Goal: Task Accomplishment & Management: Manage account settings

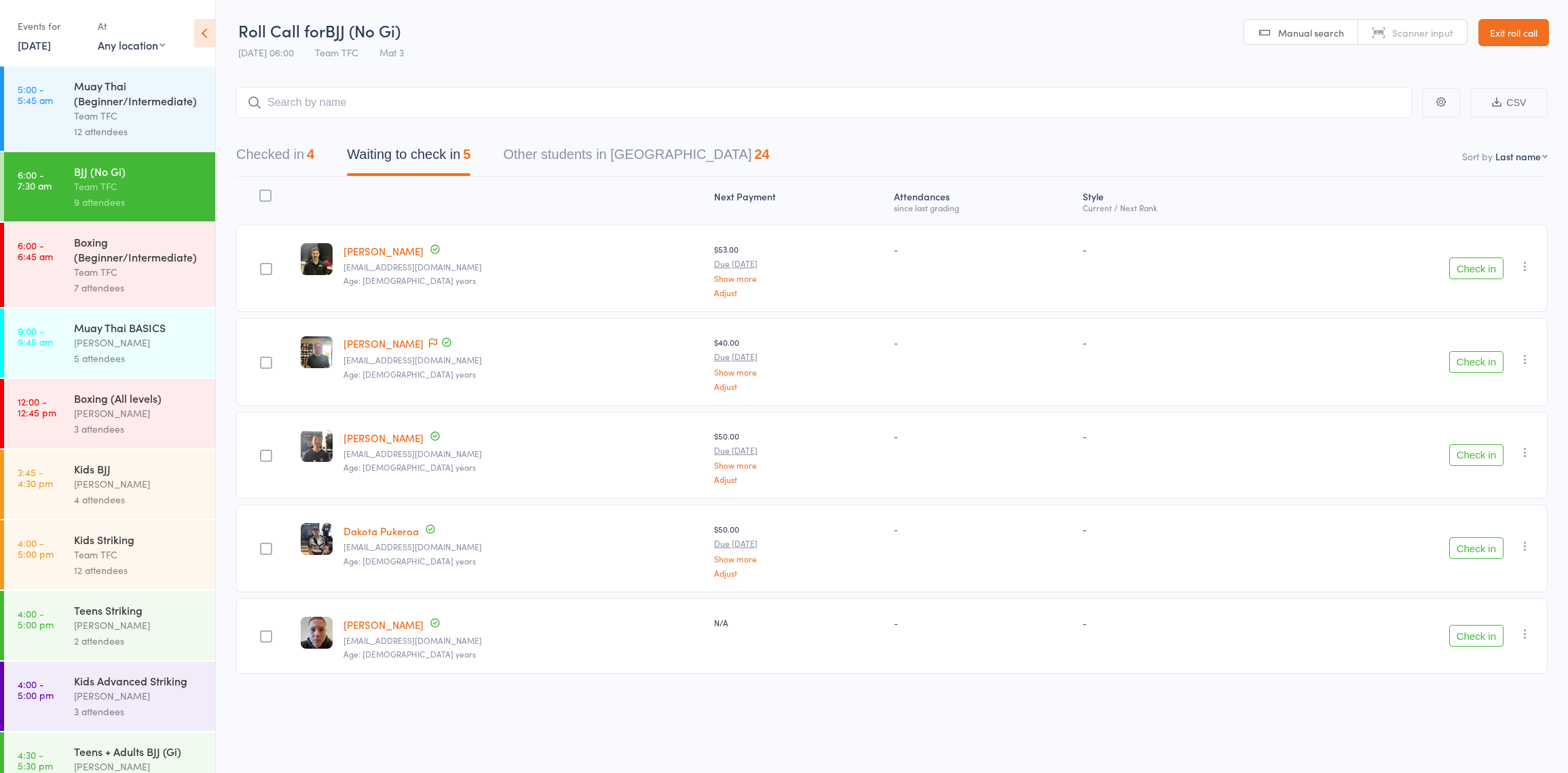
click at [172, 261] on div "Boxing (Beginner/Intermediate)" at bounding box center [139, 249] width 130 height 30
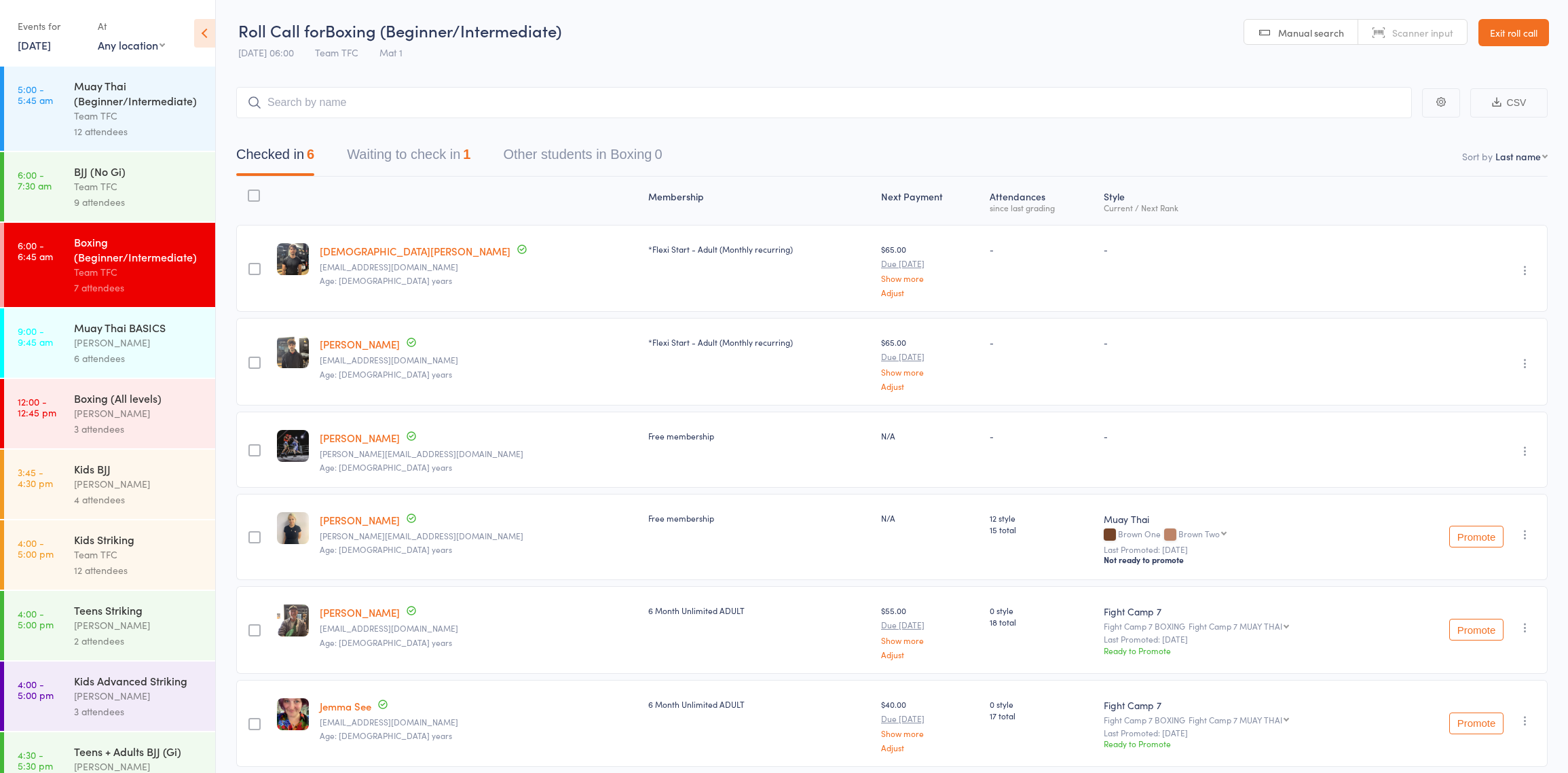
click at [418, 166] on button "Waiting to check in 1" at bounding box center [408, 158] width 123 height 36
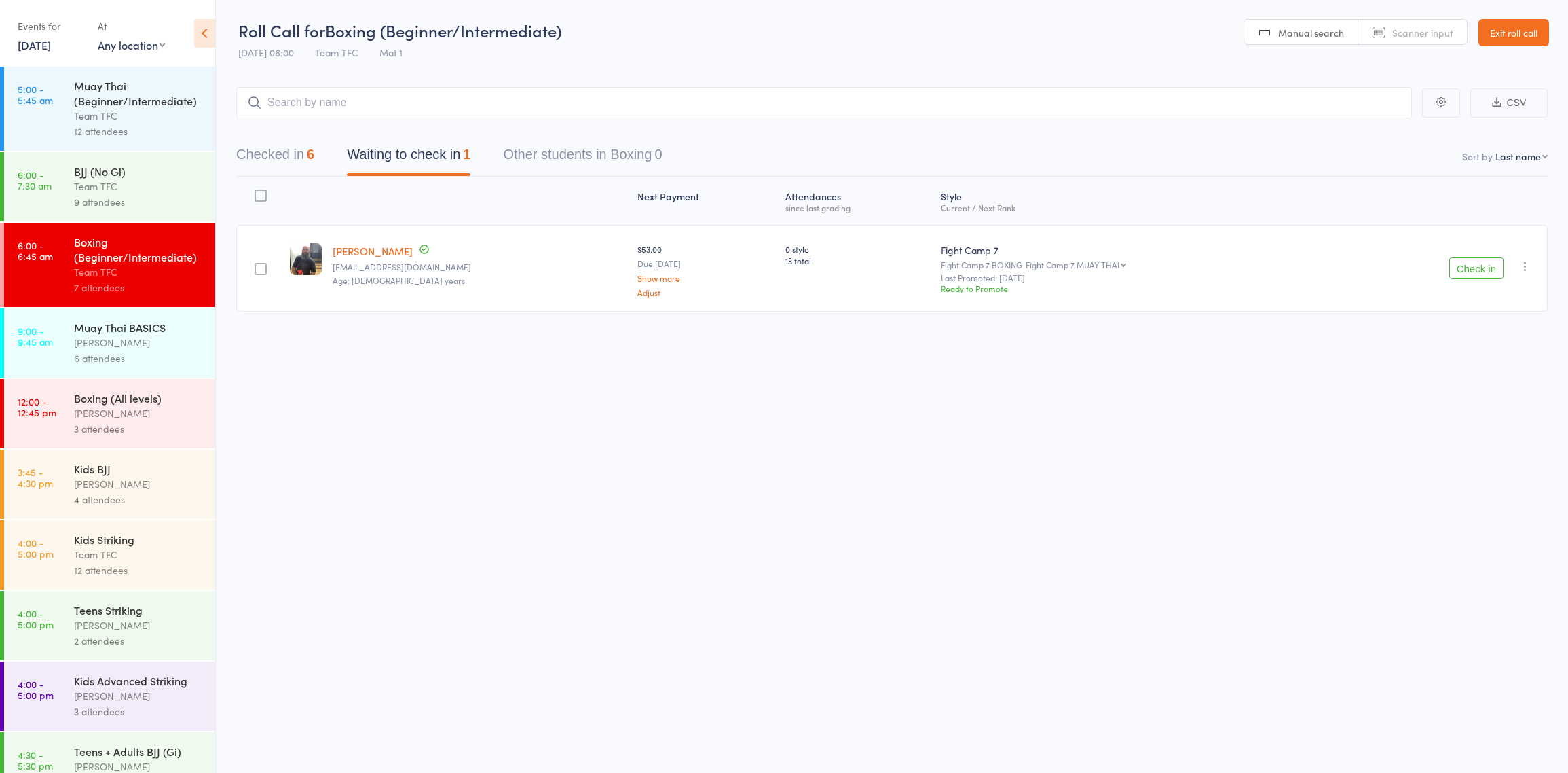
click at [1521, 268] on icon "button" at bounding box center [1525, 266] width 14 height 14
click at [1471, 418] on li "Mark absent" at bounding box center [1477, 421] width 112 height 19
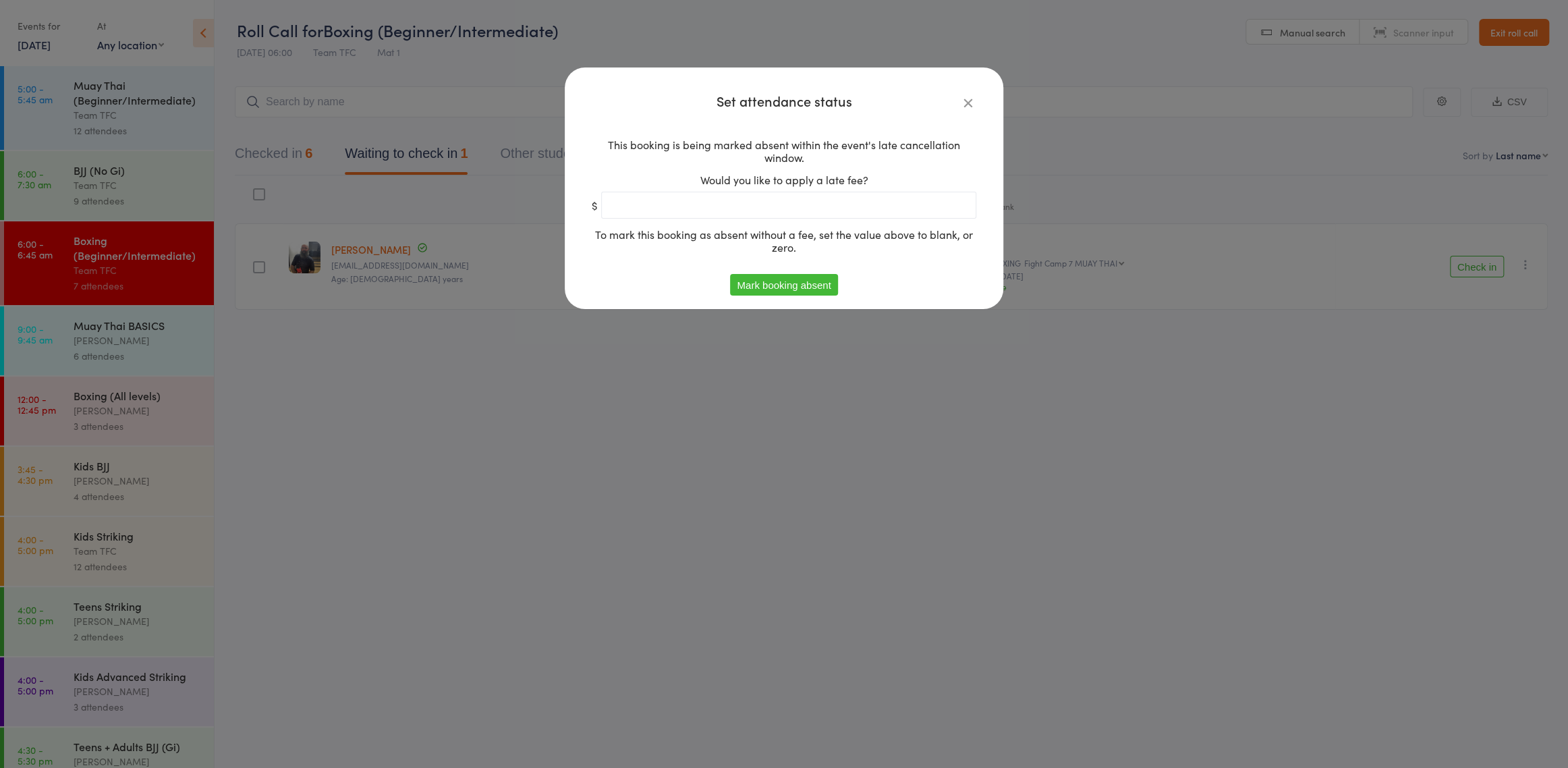
click at [759, 283] on button "Mark booking absent" at bounding box center [783, 285] width 107 height 22
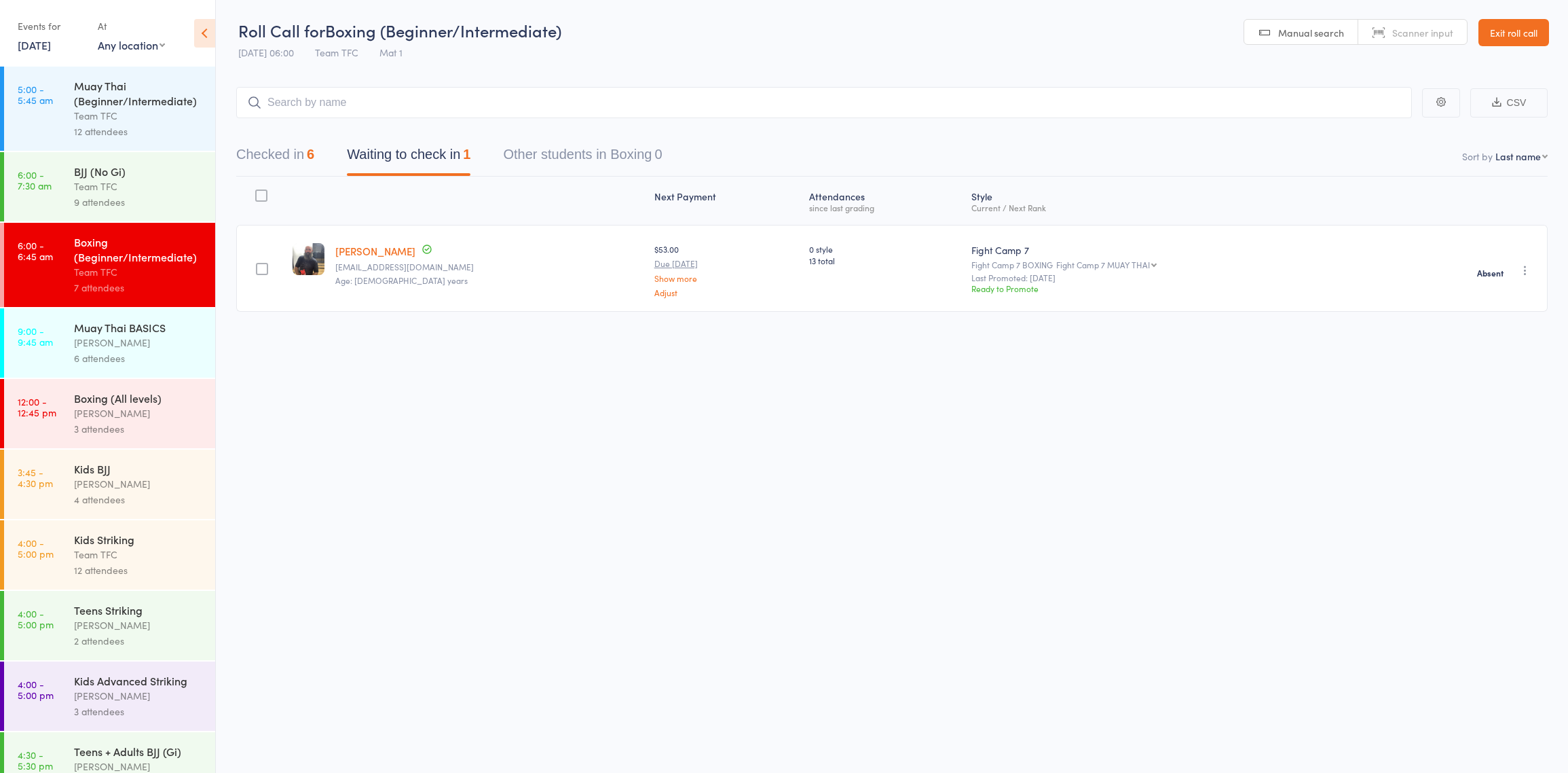
click at [280, 154] on button "Checked in 6" at bounding box center [275, 158] width 78 height 36
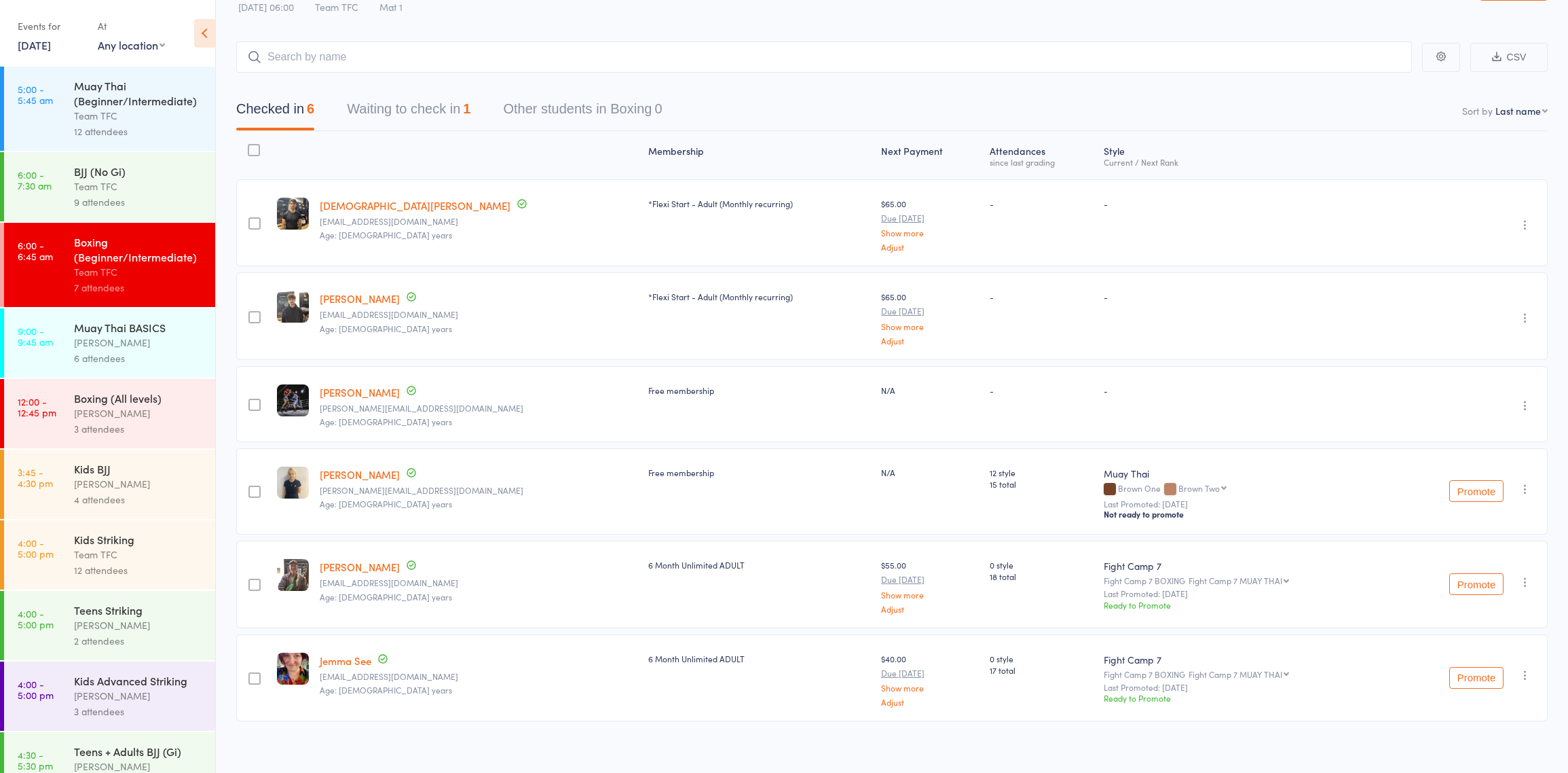
scroll to position [50, 0]
click at [131, 184] on div "Team TFC" at bounding box center [139, 186] width 130 height 15
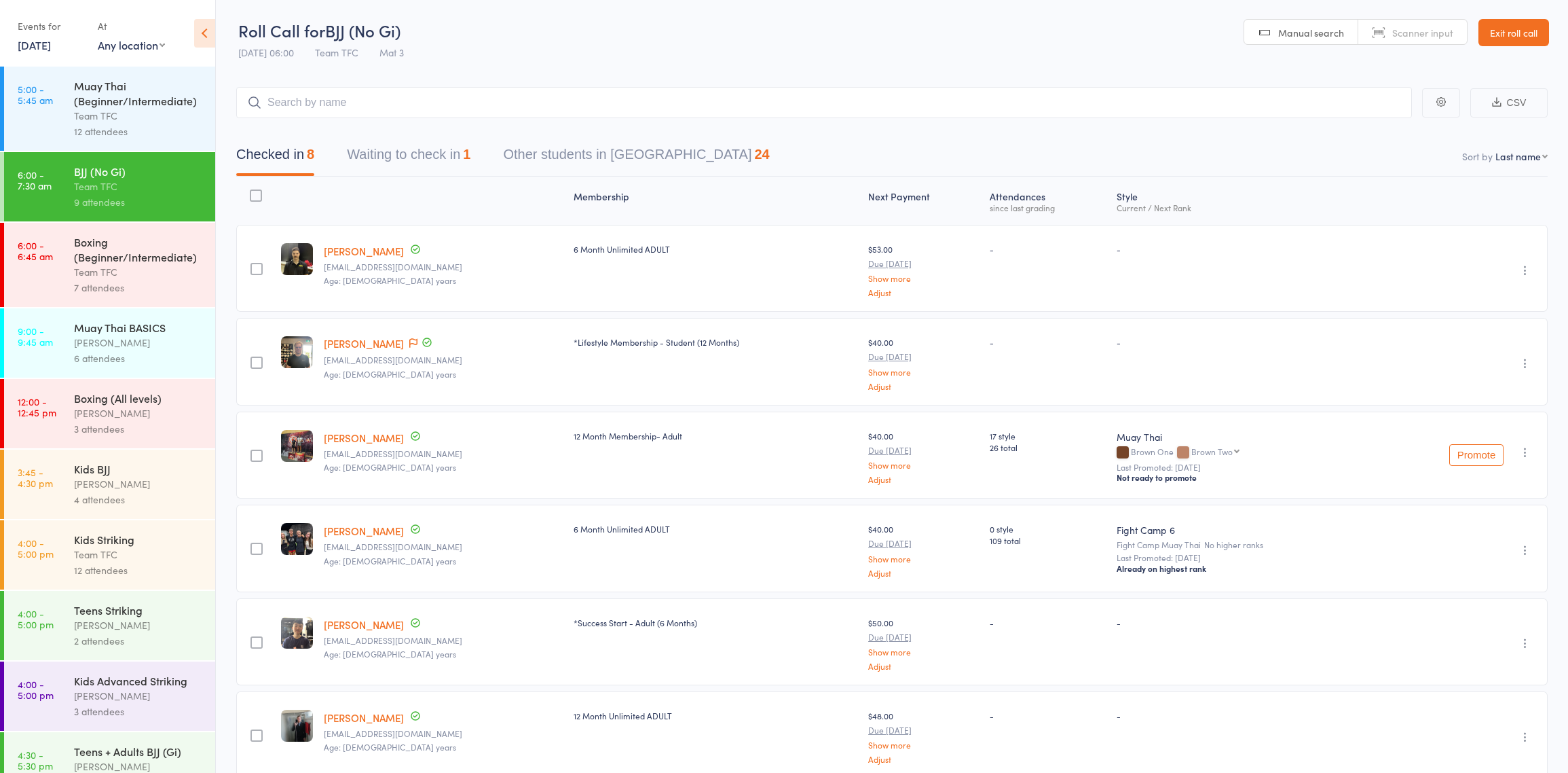
click at [454, 164] on button "Waiting to check in 1" at bounding box center [408, 158] width 123 height 36
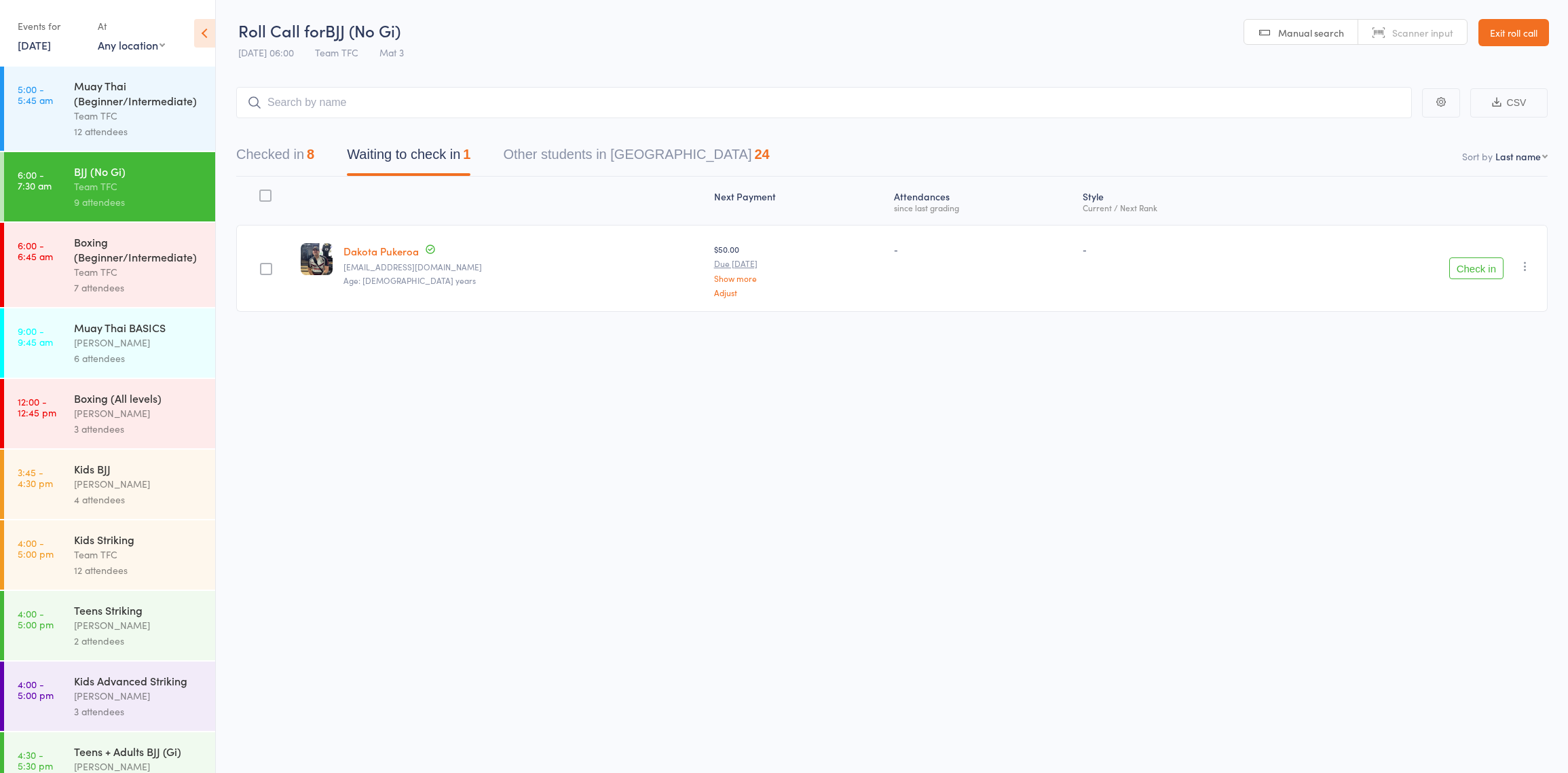
click at [1525, 263] on icon "button" at bounding box center [1525, 266] width 14 height 14
click at [1458, 397] on li "Mark absent" at bounding box center [1477, 402] width 112 height 19
click at [267, 156] on button "Checked in 8" at bounding box center [275, 158] width 78 height 36
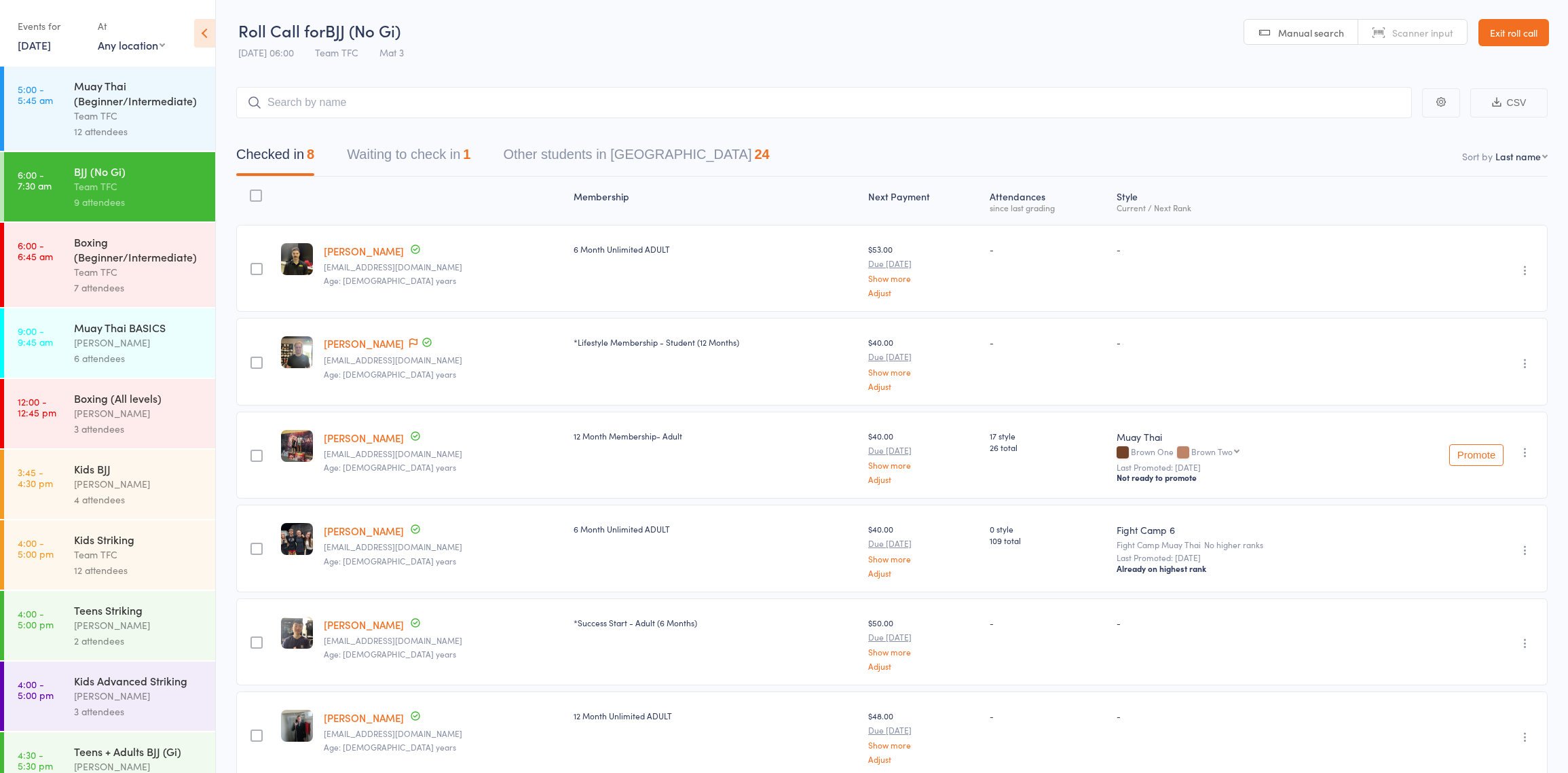
click at [102, 261] on div "Boxing (Beginner/Intermediate)" at bounding box center [139, 249] width 130 height 30
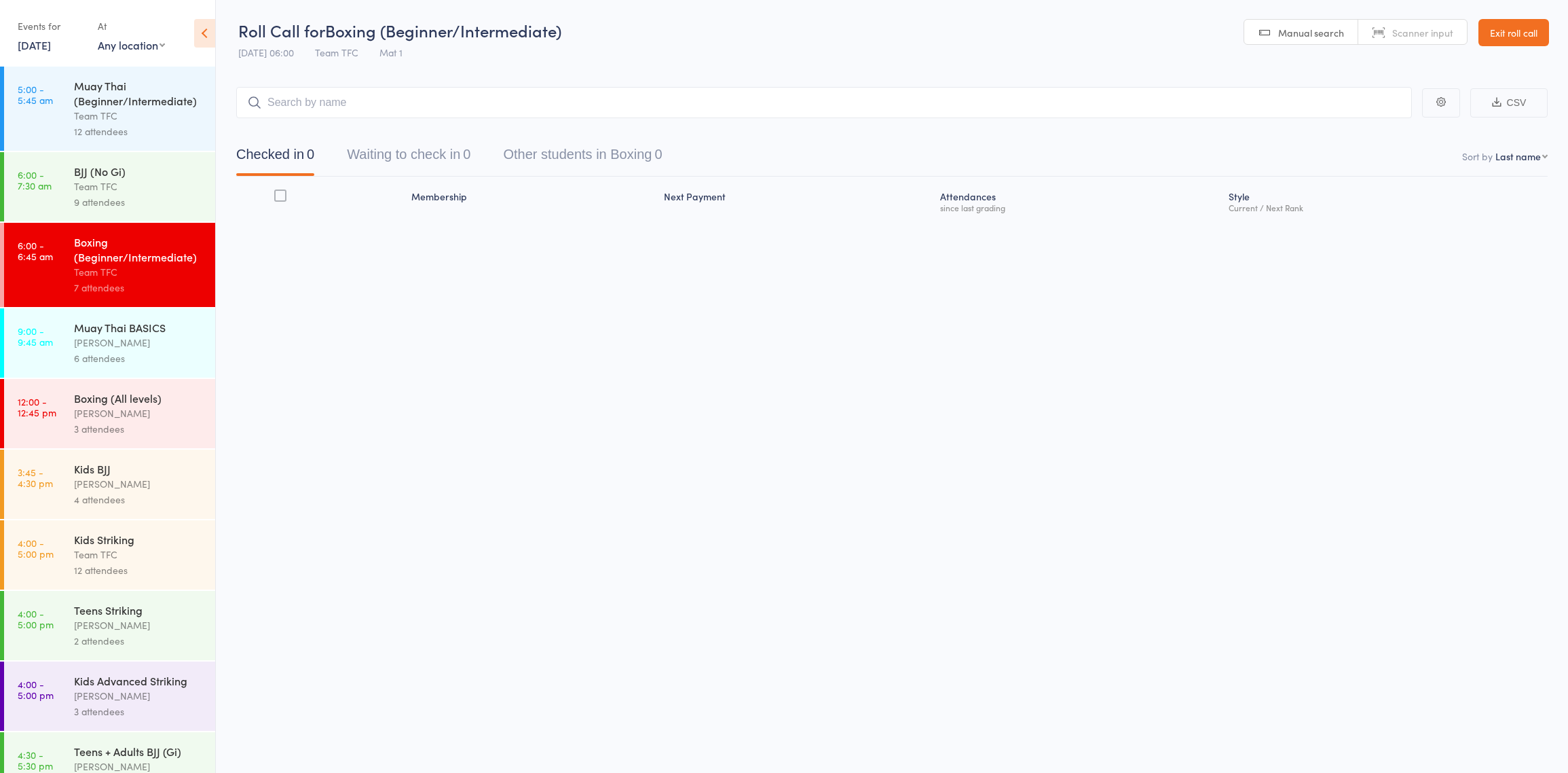
click at [146, 106] on div "Muay Thai (Beginner/Intermediate)" at bounding box center [139, 93] width 130 height 30
